Goal: Task Accomplishment & Management: Manage account settings

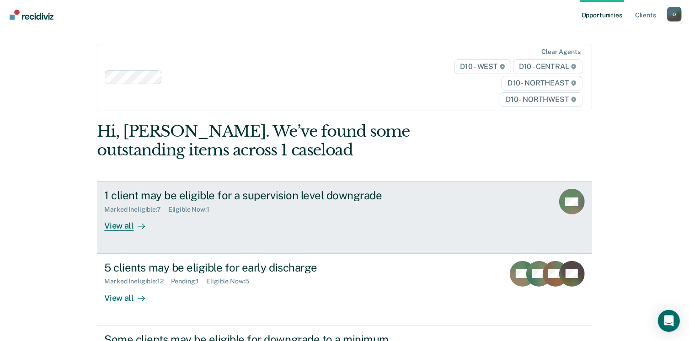
click at [322, 201] on div "1 client may be eligible for a supervision level downgrade" at bounding box center [264, 195] width 321 height 13
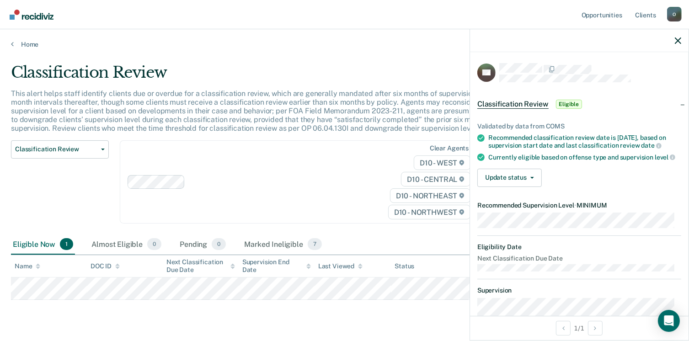
click at [517, 172] on div "Validated by data from COMS Recommended classification review date is [DATE], b…" at bounding box center [579, 151] width 218 height 86
click at [522, 185] on button "Update status" at bounding box center [509, 178] width 64 height 18
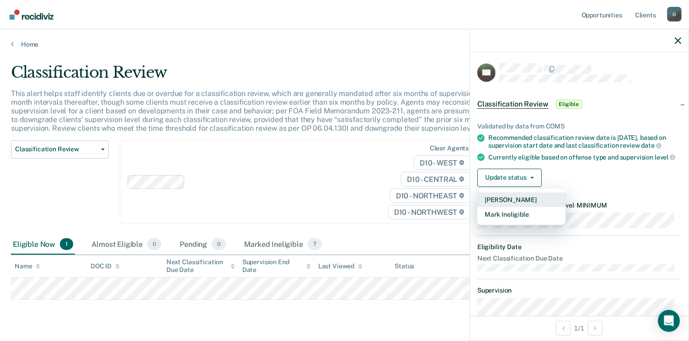
click at [533, 207] on button "[PERSON_NAME]" at bounding box center [521, 199] width 88 height 15
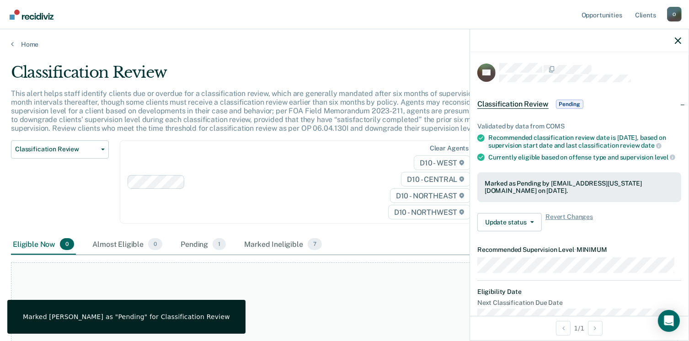
click at [266, 189] on div "Clear agents D10 - WEST D10 - CENTRAL D10 - NORTHEAST D10 - NORTHWEST" at bounding box center [300, 182] width 360 height 84
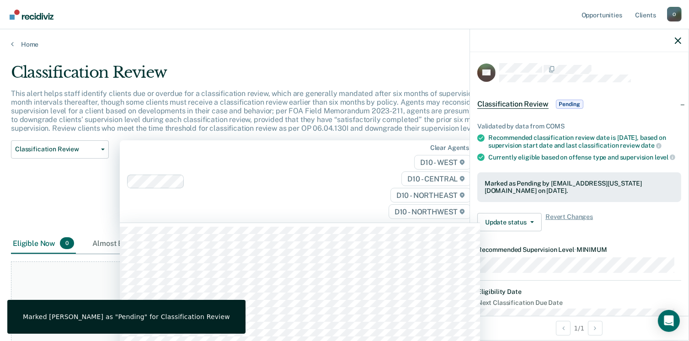
scroll to position [20, 0]
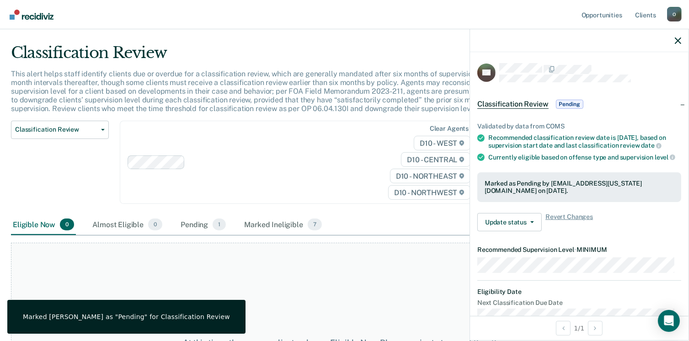
click at [46, 186] on div "Classification Review Classification Review Early Discharge Minimum Telephone R…" at bounding box center [60, 168] width 98 height 95
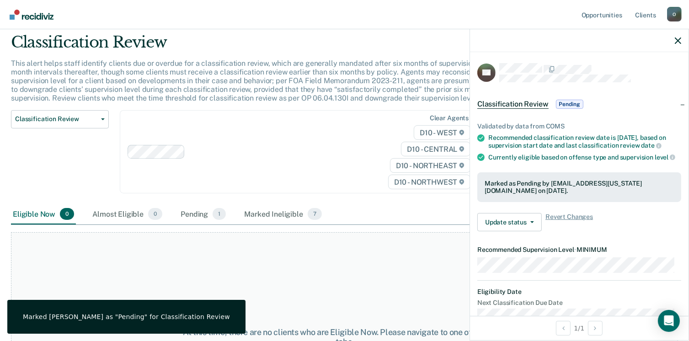
scroll to position [0, 0]
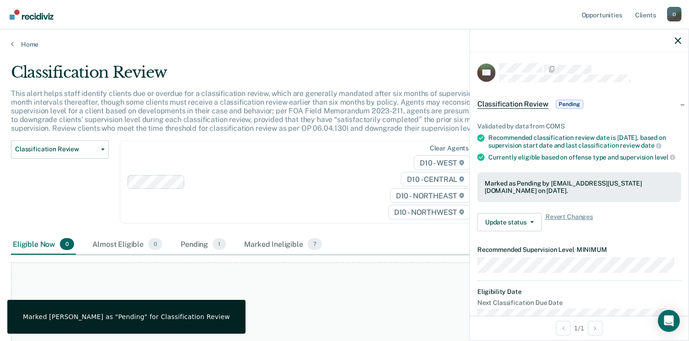
click at [313, 180] on div "Clear agents D10 - WEST D10 - CENTRAL D10 - NORTHEAST D10 - NORTHWEST" at bounding box center [300, 182] width 360 height 84
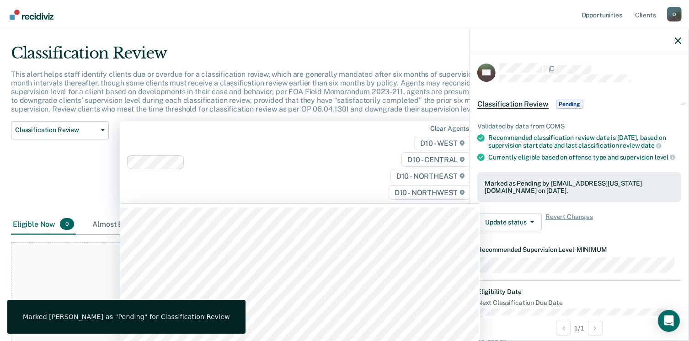
scroll to position [20, 0]
click at [6, 288] on main "Classification Review This alert helps staff identify clients due or overdue fo…" at bounding box center [344, 177] width 689 height 297
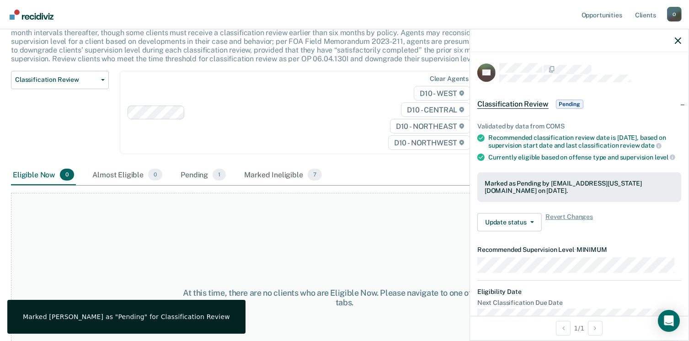
scroll to position [7, 0]
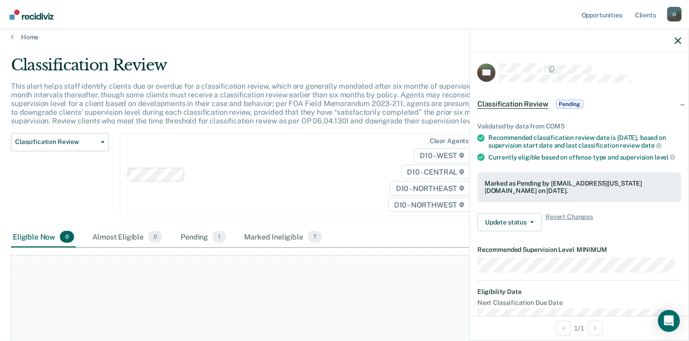
click at [39, 205] on div "Classification Review Classification Review Early Discharge Minimum Telephone R…" at bounding box center [60, 180] width 98 height 95
click at [24, 33] on link "Home" at bounding box center [344, 37] width 667 height 8
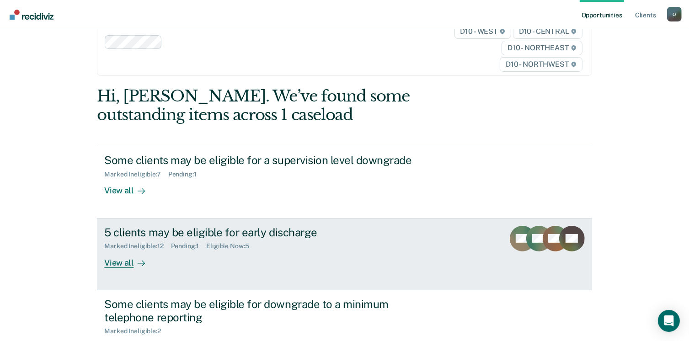
scroll to position [61, 0]
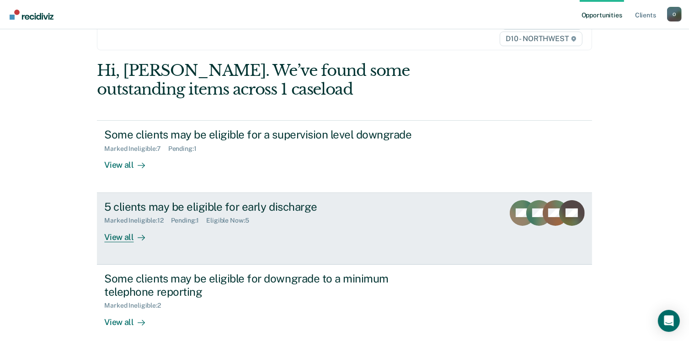
click at [276, 203] on div "5 clients may be eligible for early discharge" at bounding box center [264, 206] width 321 height 13
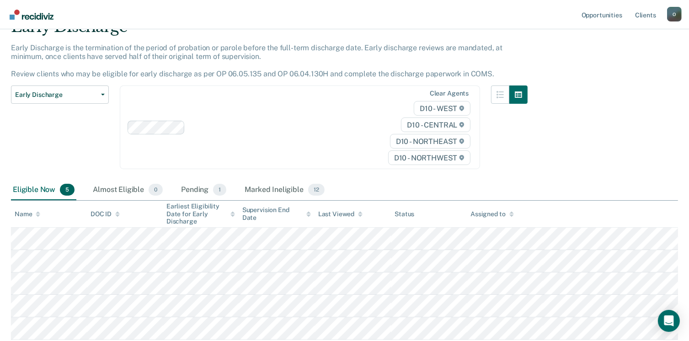
scroll to position [109, 0]
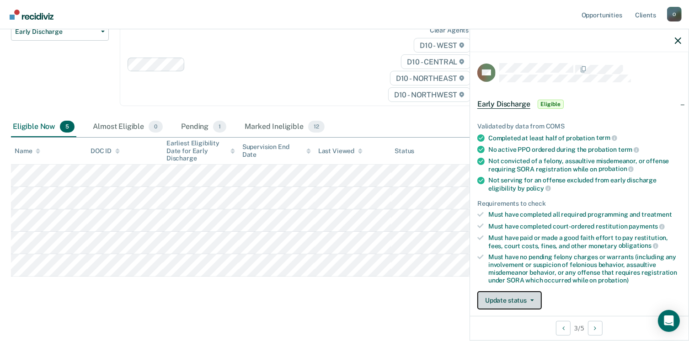
click at [523, 299] on button "Update status" at bounding box center [509, 300] width 64 height 18
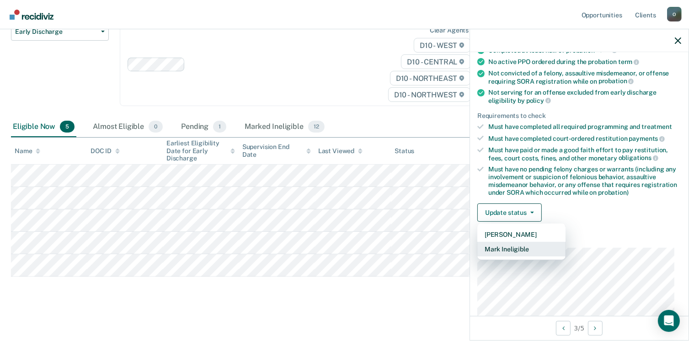
scroll to position [132, 0]
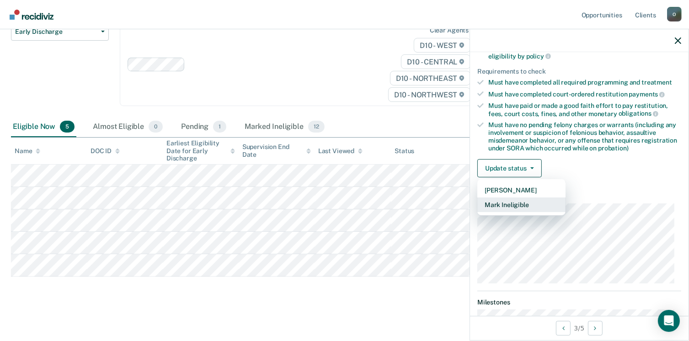
click at [518, 201] on button "Mark Ineligible" at bounding box center [521, 204] width 88 height 15
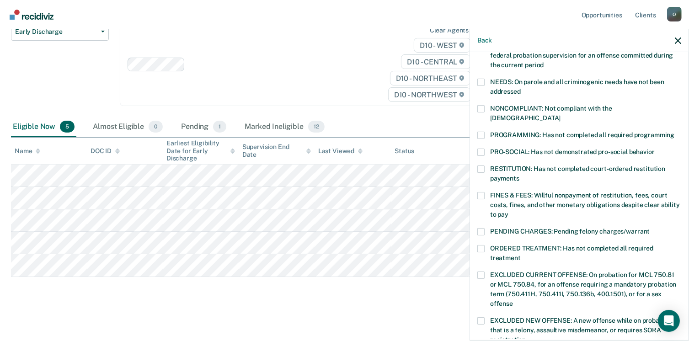
click at [487, 132] on label "PROGRAMMING: Has not completed all required programming" at bounding box center [579, 137] width 204 height 10
click at [674, 132] on input "PROGRAMMING: Has not completed all required programming" at bounding box center [674, 132] width 0 height 0
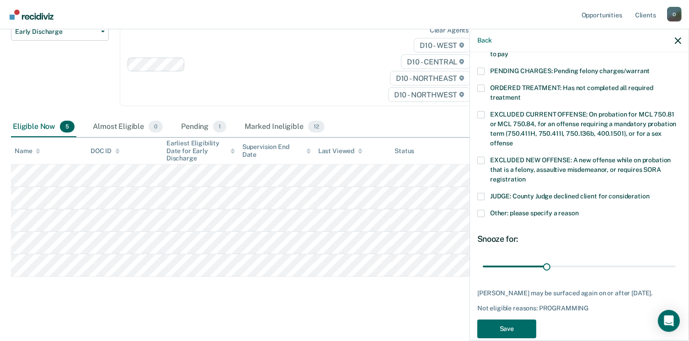
scroll to position [305, 0]
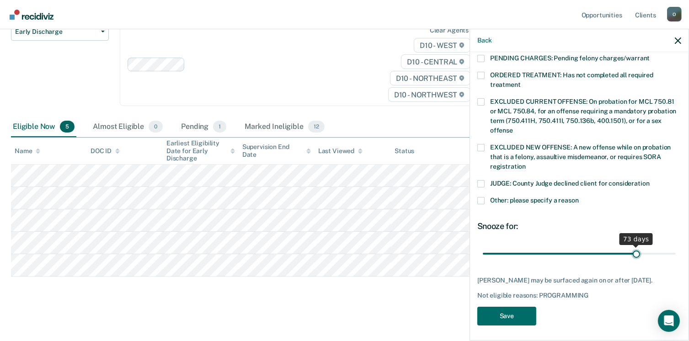
drag, startPoint x: 545, startPoint y: 245, endPoint x: 632, endPoint y: 247, distance: 86.4
type input "73"
click at [632, 247] on input "range" at bounding box center [579, 254] width 193 height 16
click at [532, 302] on div "RH Which of the following requirements has [PERSON_NAME] not met? [MEDICAL_DATA…" at bounding box center [579, 44] width 204 height 573
click at [520, 312] on button "Save" at bounding box center [506, 316] width 59 height 19
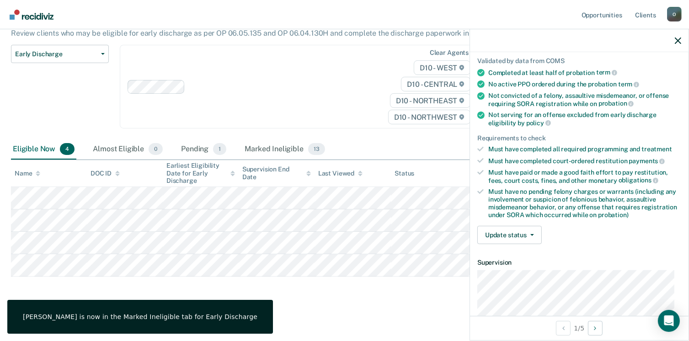
scroll to position [9, 0]
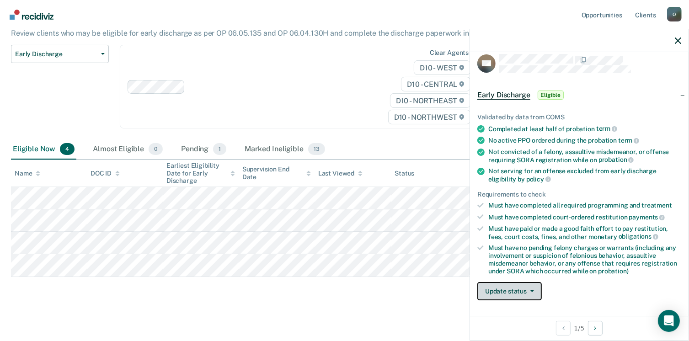
click at [521, 286] on button "Update status" at bounding box center [509, 291] width 64 height 18
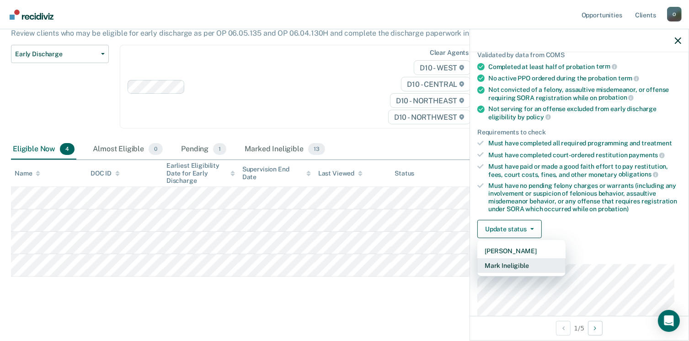
click at [533, 265] on button "Mark Ineligible" at bounding box center [521, 265] width 88 height 15
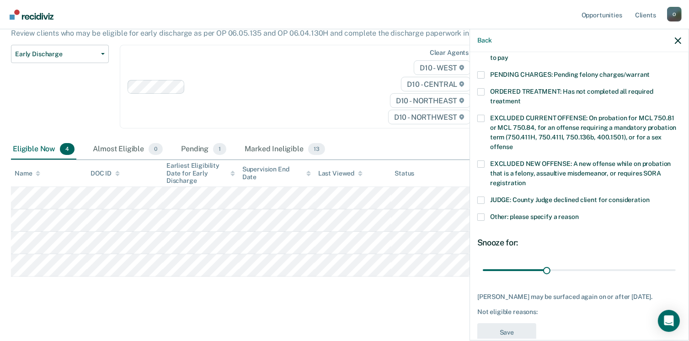
scroll to position [305, 0]
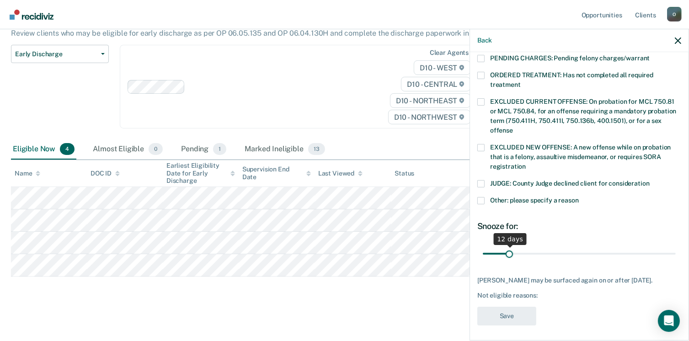
drag, startPoint x: 544, startPoint y: 243, endPoint x: 509, endPoint y: 240, distance: 35.3
click at [509, 246] on input "range" at bounding box center [579, 254] width 193 height 16
drag, startPoint x: 506, startPoint y: 244, endPoint x: 515, endPoint y: 247, distance: 9.5
type input "16"
click at [515, 247] on input "range" at bounding box center [579, 254] width 193 height 16
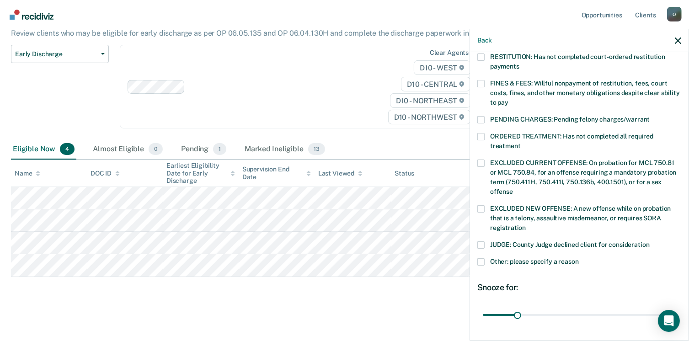
scroll to position [183, 0]
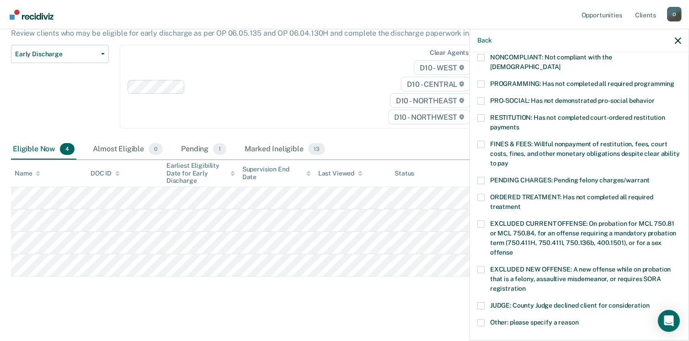
click at [488, 319] on label "Other: please specify a reason" at bounding box center [579, 324] width 204 height 10
click at [579, 319] on input "Other: please specify a reason" at bounding box center [579, 319] width 0 height 0
click at [487, 319] on label "Other: please specify a reason" at bounding box center [579, 324] width 204 height 10
click at [579, 319] on input "Other: please specify a reason" at bounding box center [579, 319] width 0 height 0
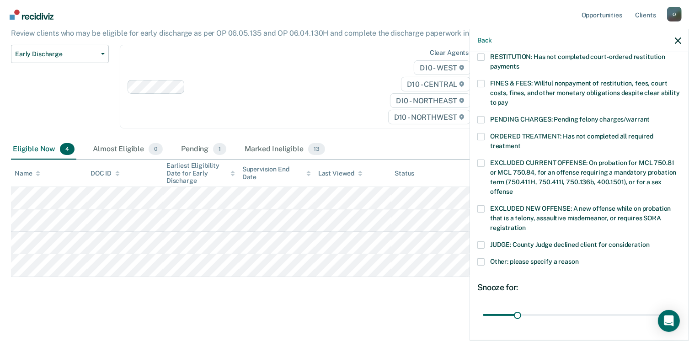
click at [485, 258] on label "Other: please specify a reason" at bounding box center [579, 263] width 204 height 10
click at [579, 258] on input "Other: please specify a reason" at bounding box center [579, 258] width 0 height 0
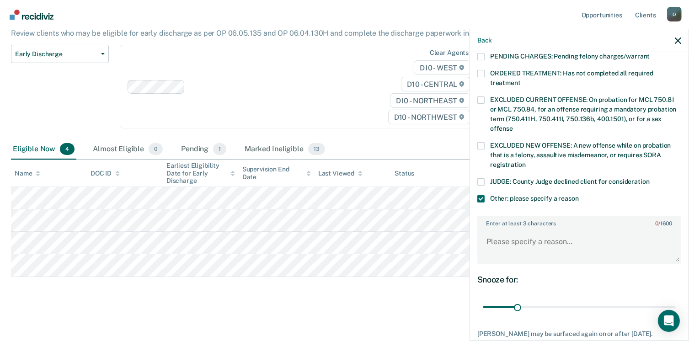
scroll to position [360, 0]
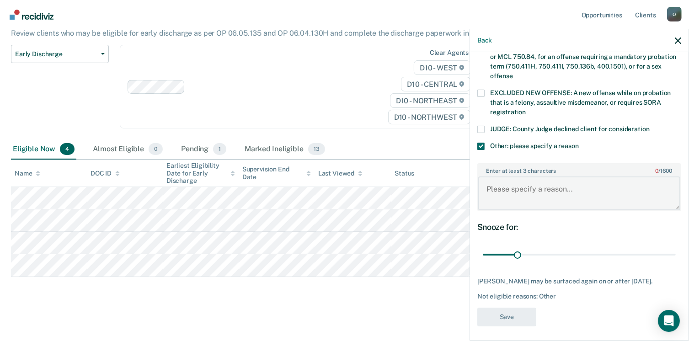
click at [574, 176] on textarea "Enter at least 3 characters 0 / 1600" at bounding box center [579, 193] width 202 height 34
click at [527, 194] on textarea "Enter at least 3 characters 0 / 1600" at bounding box center [579, 193] width 202 height 34
type textarea "will be eligible at 90 day discharge review"
click at [508, 316] on button "Save" at bounding box center [506, 317] width 59 height 19
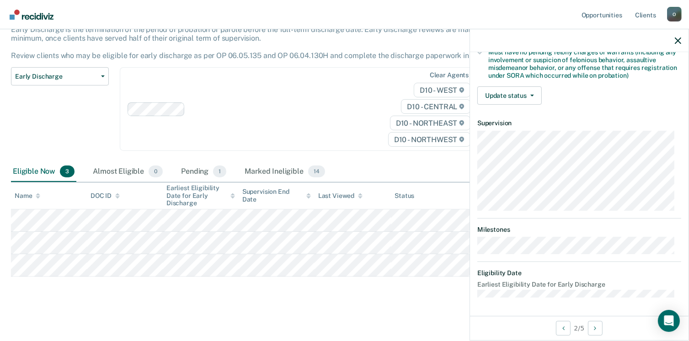
scroll to position [192, 0]
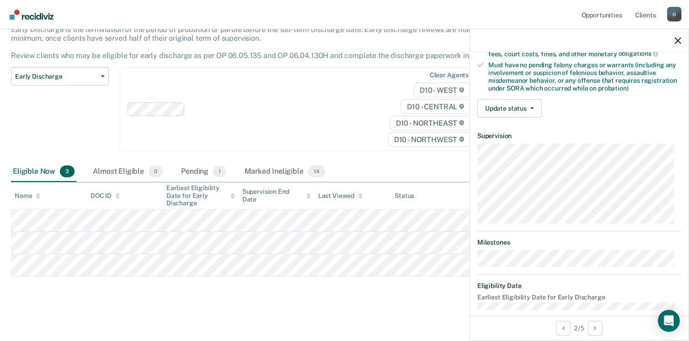
click at [674, 181] on div "AP Early Discharge Eligible Validated by data from COMS Completed at least half…" at bounding box center [579, 184] width 218 height 264
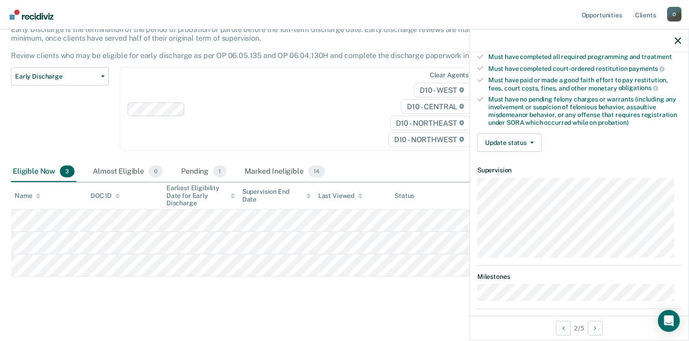
scroll to position [140, 0]
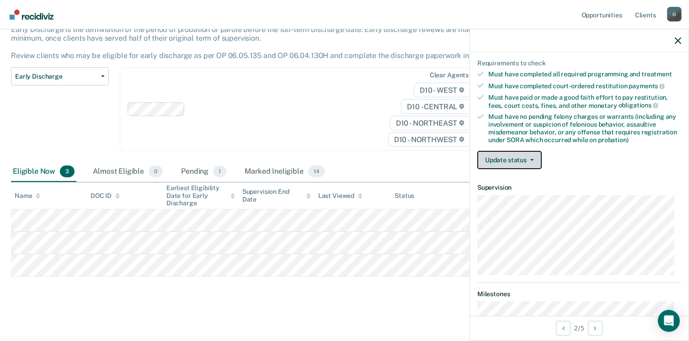
click at [518, 154] on button "Update status" at bounding box center [509, 160] width 64 height 18
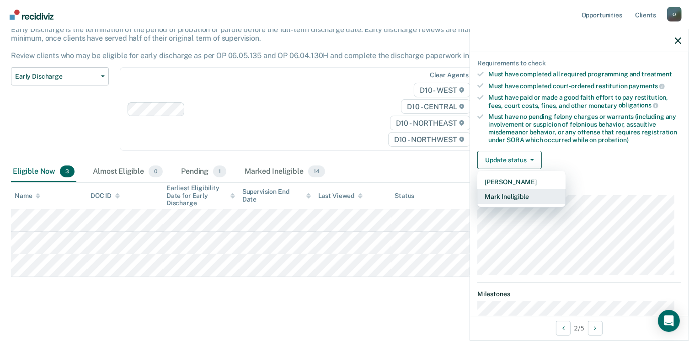
click at [532, 194] on button "Mark Ineligible" at bounding box center [521, 196] width 88 height 15
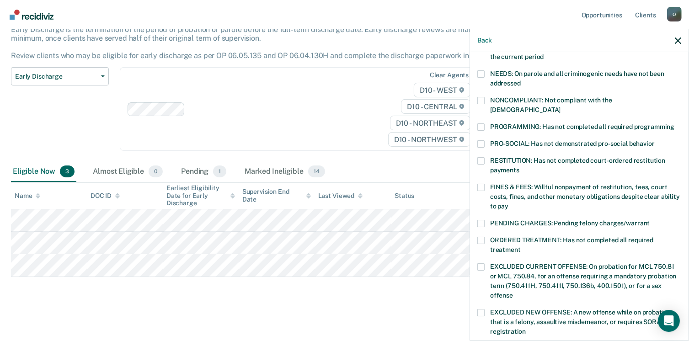
click at [477, 227] on div "AP Which of the following requirements has [PERSON_NAME] not met? [MEDICAL_DATA…" at bounding box center [579, 195] width 218 height 287
click at [480, 237] on span at bounding box center [480, 240] width 7 height 7
click at [520, 246] on input "ORDERED TREATMENT: Has not completed all required treatment" at bounding box center [520, 246] width 0 height 0
click at [480, 237] on span at bounding box center [480, 240] width 7 height 7
click at [520, 246] on input "ORDERED TREATMENT: Has not completed all required treatment" at bounding box center [520, 246] width 0 height 0
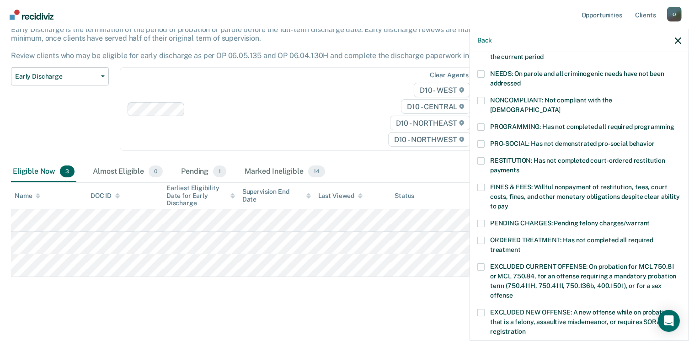
click at [478, 123] on span at bounding box center [480, 126] width 7 height 7
click at [674, 123] on input "PROGRAMMING: Has not completed all required programming" at bounding box center [674, 123] width 0 height 0
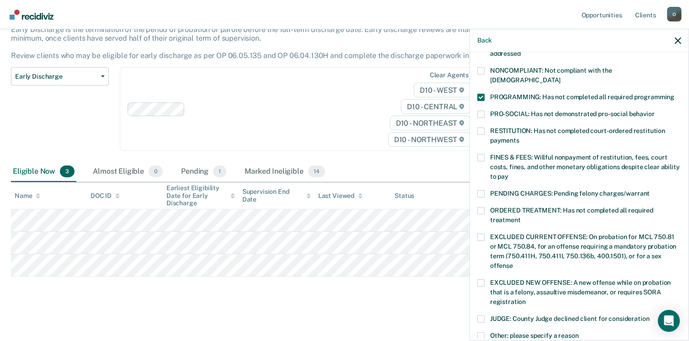
scroll to position [80, 0]
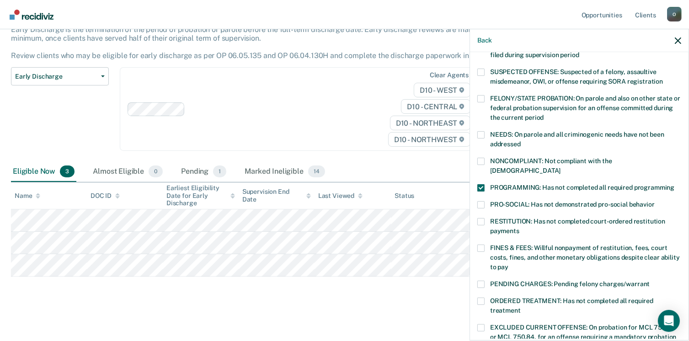
click at [481, 297] on span at bounding box center [480, 300] width 7 height 7
click at [520, 307] on input "ORDERED TREATMENT: Has not completed all required treatment" at bounding box center [520, 307] width 0 height 0
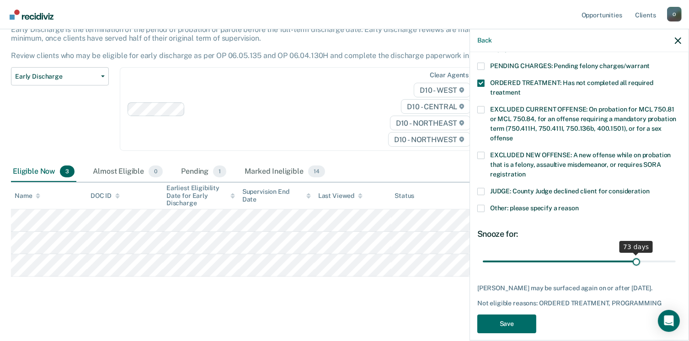
drag, startPoint x: 541, startPoint y: 250, endPoint x: 630, endPoint y: 249, distance: 88.7
type input "73"
click at [630, 254] on input "range" at bounding box center [579, 262] width 193 height 16
click at [516, 314] on button "Save" at bounding box center [506, 323] width 59 height 19
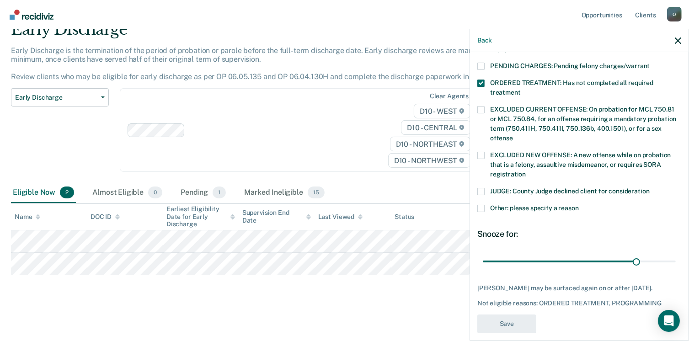
scroll to position [42, 0]
click at [175, 304] on main "Early Discharge Early Discharge is the termination of the period of probation o…" at bounding box center [344, 172] width 689 height 333
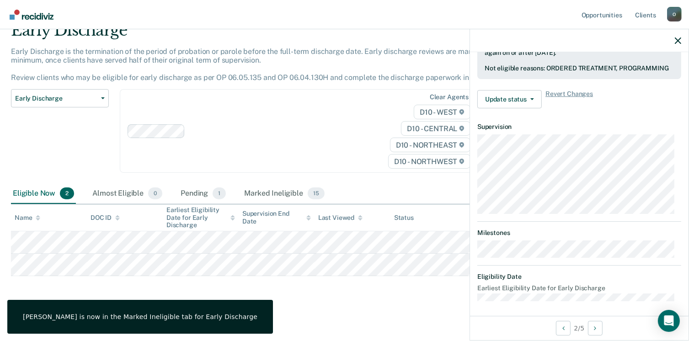
scroll to position [192, 0]
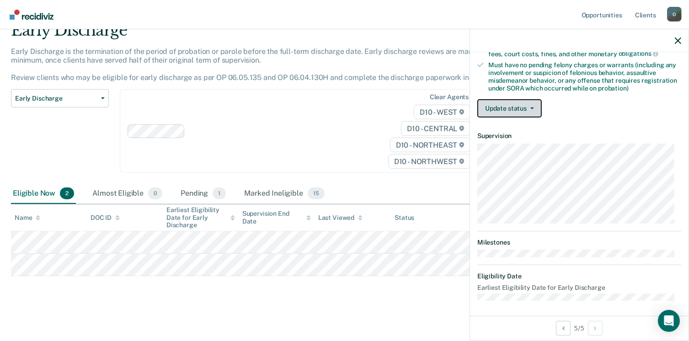
click at [512, 99] on button "Update status" at bounding box center [509, 108] width 64 height 18
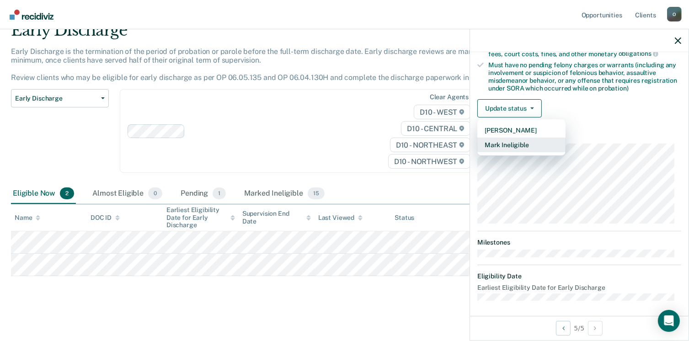
click at [520, 144] on button "Mark Ineligible" at bounding box center [521, 145] width 88 height 15
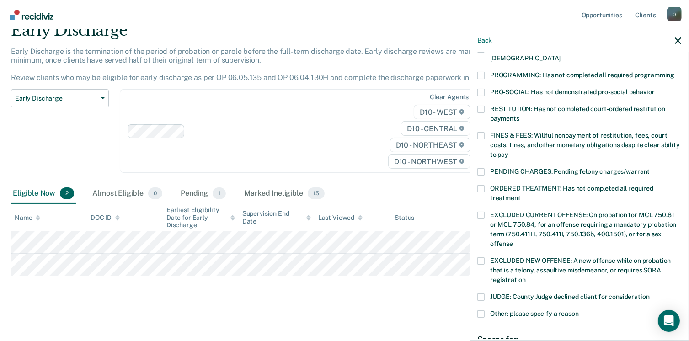
click at [488, 72] on label "PROGRAMMING: Has not completed all required programming" at bounding box center [579, 77] width 204 height 10
click at [674, 72] on input "PROGRAMMING: Has not completed all required programming" at bounding box center [674, 72] width 0 height 0
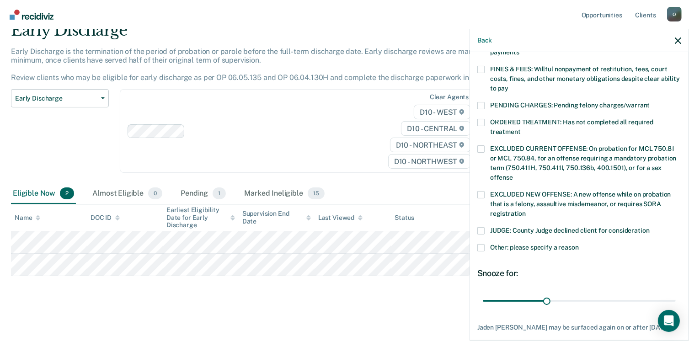
scroll to position [297, 0]
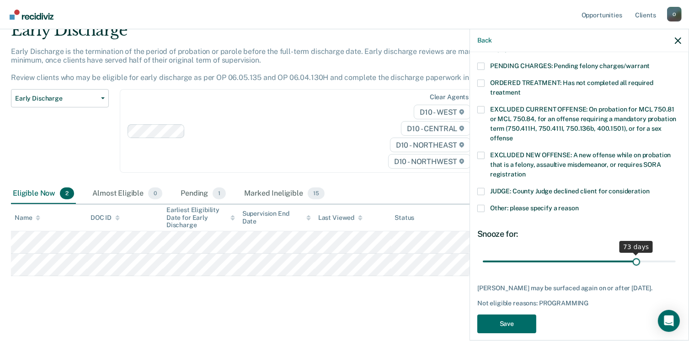
drag, startPoint x: 550, startPoint y: 251, endPoint x: 630, endPoint y: 252, distance: 80.0
type input "73"
click at [630, 254] on input "range" at bounding box center [579, 262] width 193 height 16
click at [517, 320] on button "Save" at bounding box center [506, 323] width 59 height 19
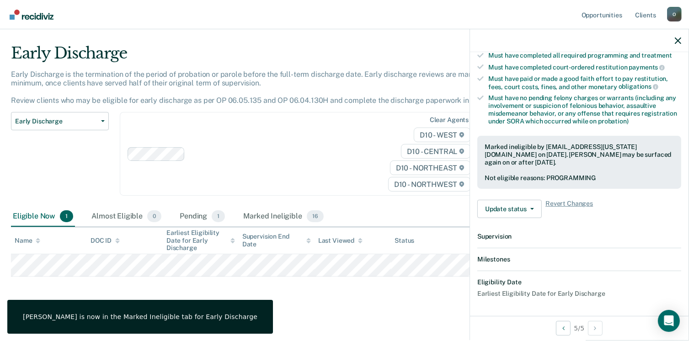
scroll to position [260, 0]
